Goal: Navigation & Orientation: Find specific page/section

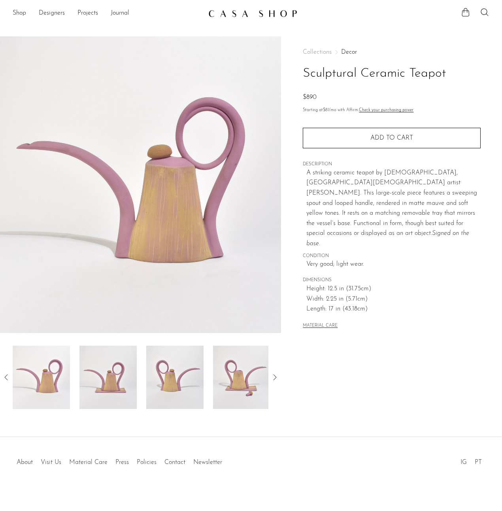
click at [22, 15] on link "Shop" at bounding box center [19, 13] width 13 height 10
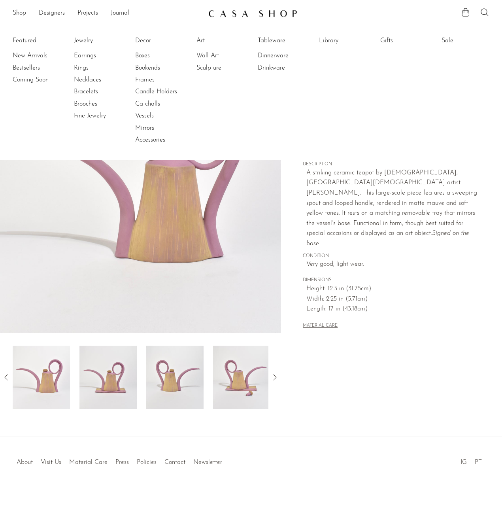
click at [159, 91] on link "Candle Holders" at bounding box center [164, 91] width 59 height 9
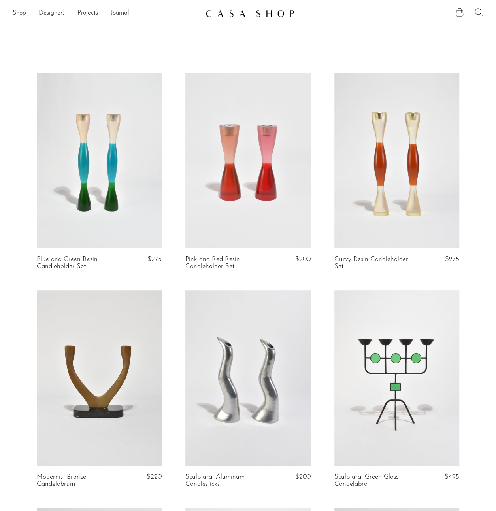
click at [27, 15] on ul "Shop Featured New Arrivals Bestsellers Coming Soon Jewelry Jewelry All Earrings…" at bounding box center [106, 13] width 187 height 13
click at [21, 13] on link "Shop" at bounding box center [19, 13] width 13 height 10
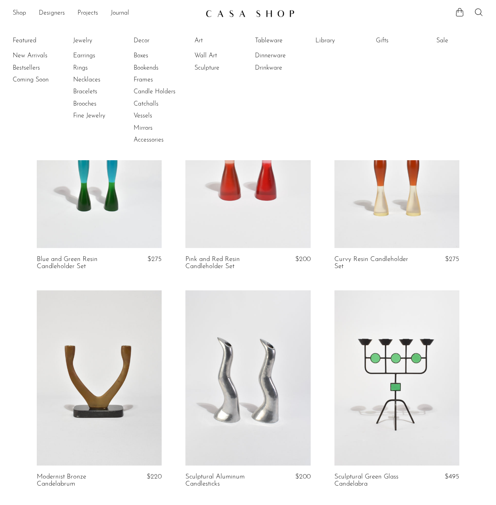
click at [200, 42] on link "Art" at bounding box center [223, 40] width 59 height 9
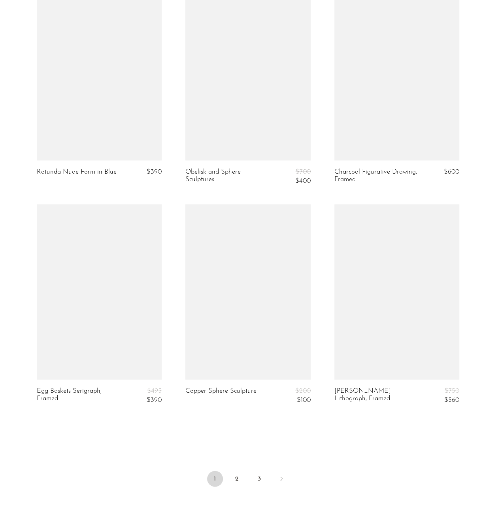
scroll to position [2332, 0]
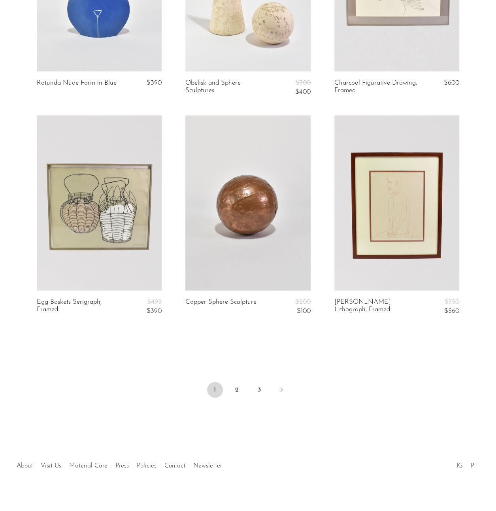
click at [240, 384] on link "2" at bounding box center [237, 390] width 16 height 16
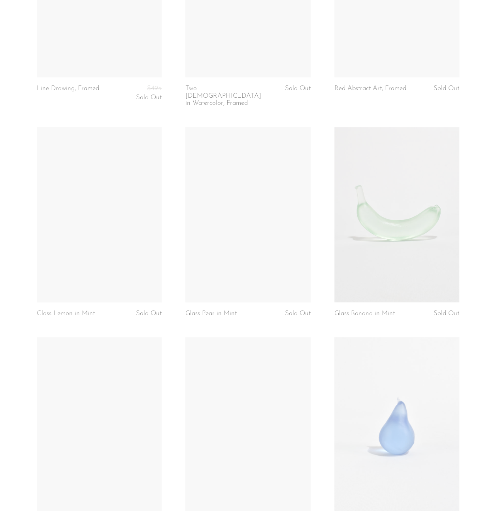
scroll to position [2325, 0]
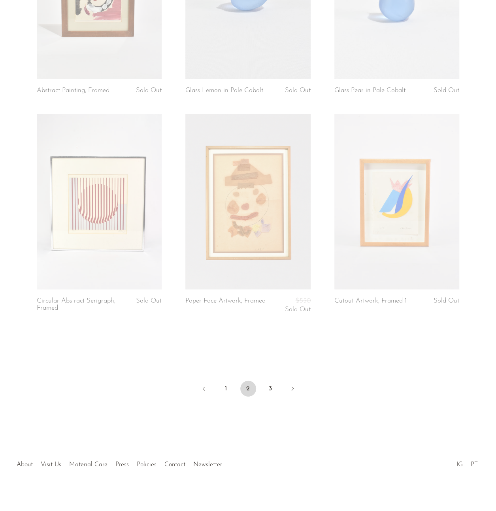
drag, startPoint x: 269, startPoint y: 382, endPoint x: 257, endPoint y: 98, distance: 284.5
click at [269, 382] on link "3" at bounding box center [271, 389] width 16 height 16
